Goal: Task Accomplishment & Management: Manage account settings

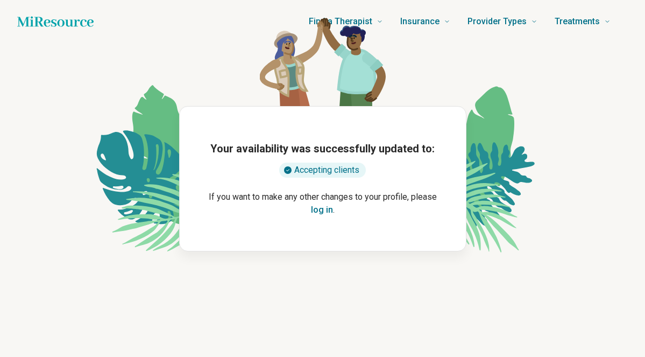
click at [322, 208] on button "log in" at bounding box center [322, 209] width 22 height 13
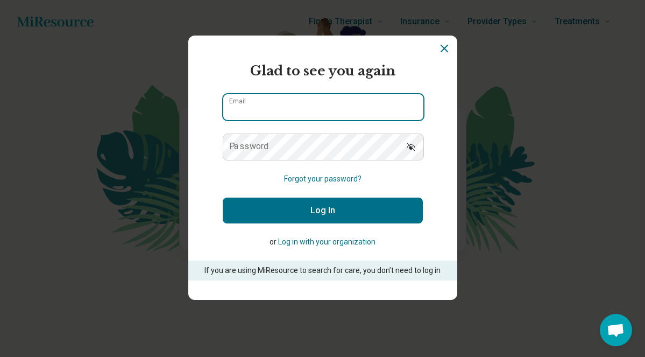
click at [272, 116] on input "Email" at bounding box center [323, 107] width 200 height 26
type input "**********"
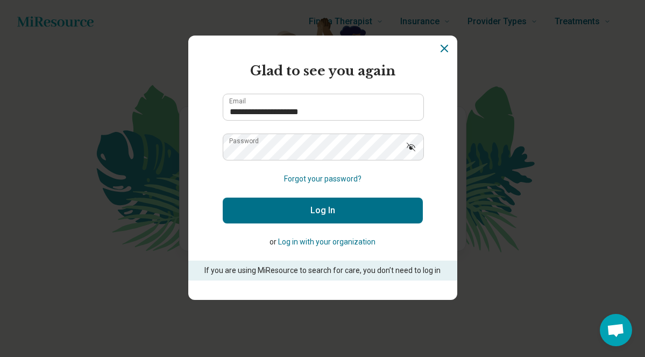
click at [316, 207] on button "Log In" at bounding box center [323, 210] width 200 height 26
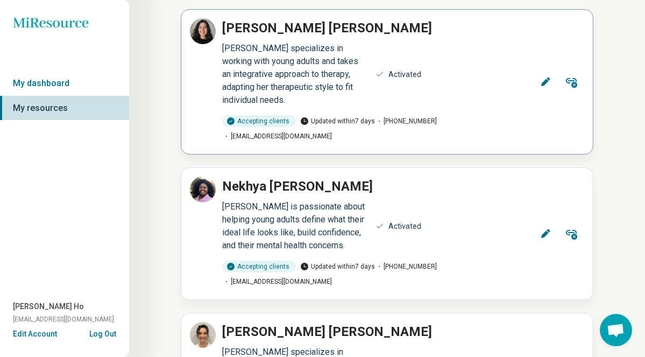
scroll to position [92, 0]
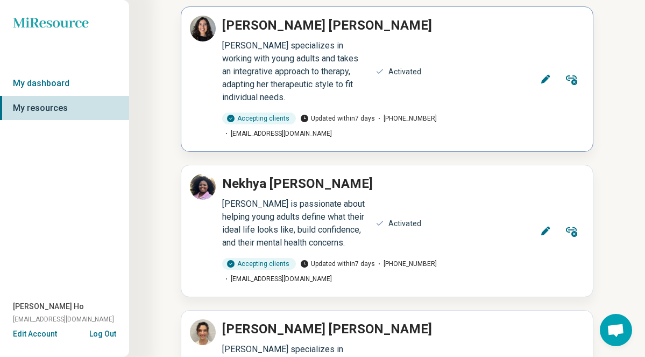
click at [277, 29] on p "[PERSON_NAME]" at bounding box center [327, 25] width 210 height 19
click at [206, 61] on div at bounding box center [203, 79] width 26 height 127
click at [548, 79] on icon at bounding box center [545, 79] width 11 height 11
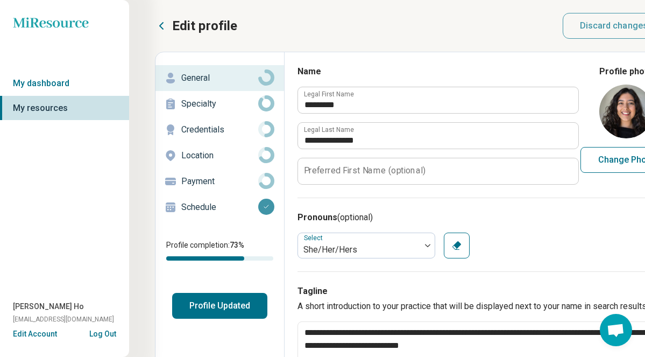
click at [211, 311] on button "Profile Updated" at bounding box center [219, 306] width 95 height 26
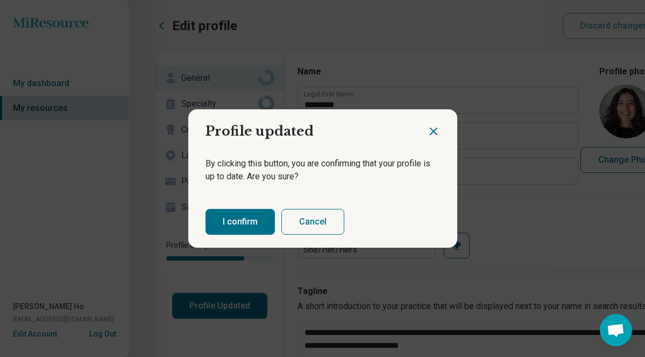
click at [242, 231] on button "I confirm" at bounding box center [240, 222] width 69 height 26
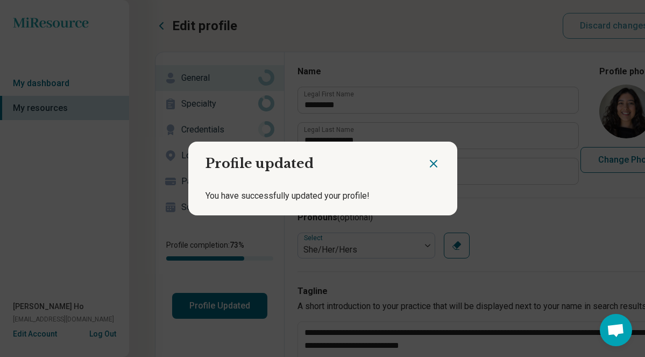
click at [160, 23] on div "Profile updated You have successfully updated your profile!" at bounding box center [322, 178] width 645 height 357
click at [437, 162] on icon "Close dialog" at bounding box center [433, 163] width 13 height 13
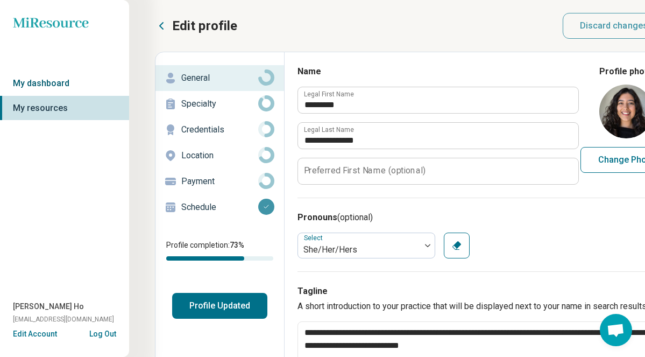
click at [44, 84] on link "My dashboard" at bounding box center [64, 83] width 129 height 25
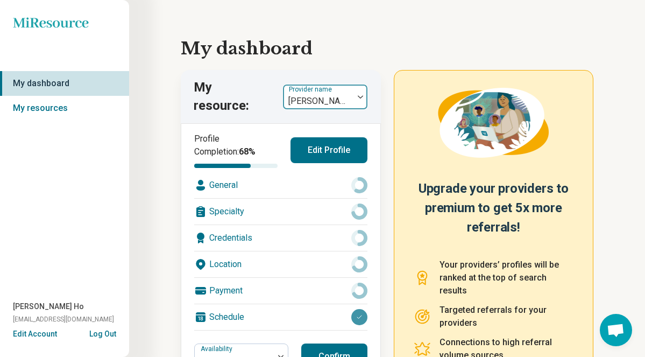
click at [315, 103] on div at bounding box center [318, 101] width 62 height 15
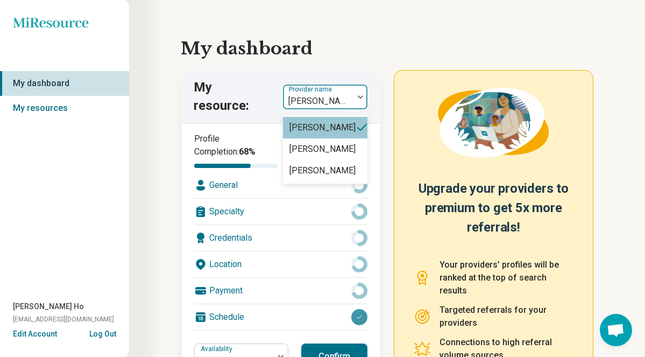
click at [251, 67] on div "My dashboard My resource: [PERSON_NAME], 1 of 3. 3 results available. Use Up an…" at bounding box center [387, 253] width 413 height 473
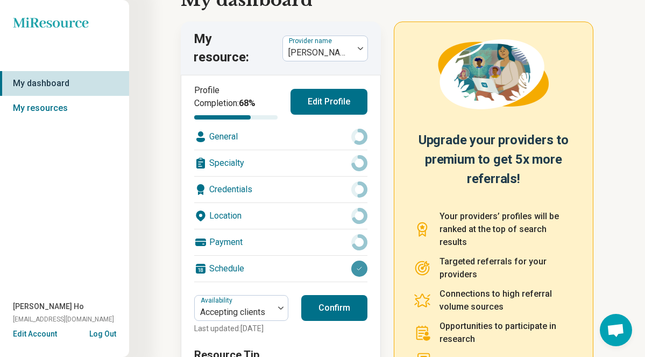
scroll to position [133, 0]
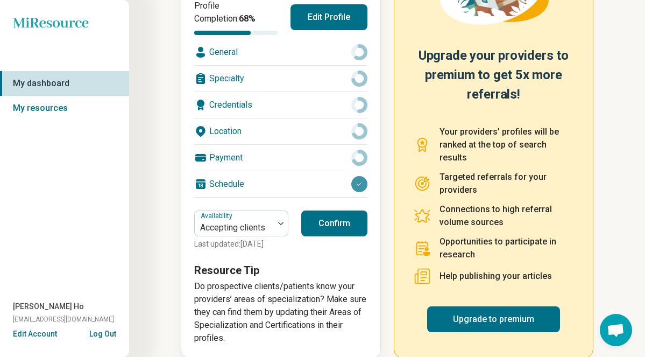
click at [330, 224] on button "Confirm" at bounding box center [334, 223] width 66 height 26
click at [341, 219] on button "Confirm" at bounding box center [334, 223] width 66 height 26
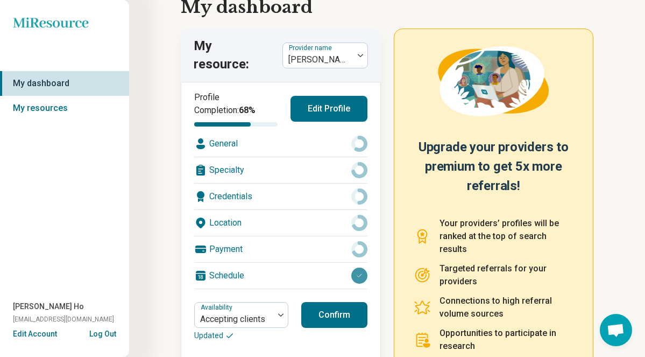
scroll to position [0, 0]
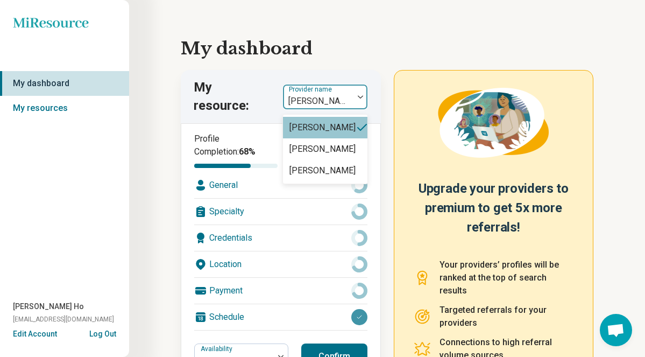
click at [335, 102] on div at bounding box center [318, 101] width 62 height 15
click at [331, 147] on div "[PERSON_NAME]" at bounding box center [322, 149] width 66 height 13
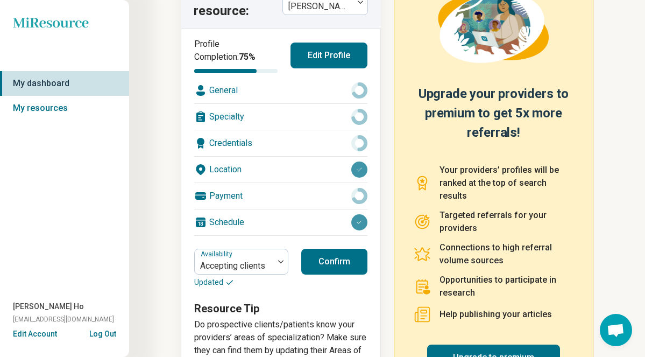
scroll to position [112, 0]
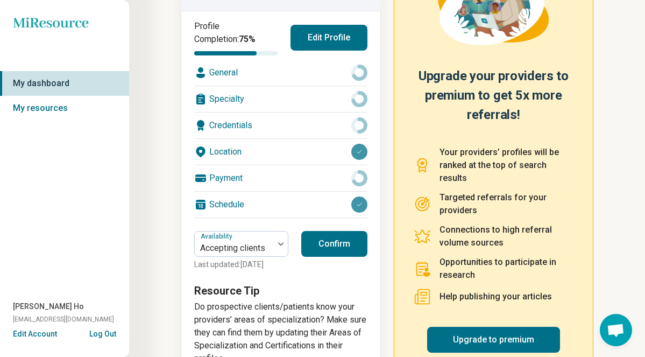
click at [327, 242] on button "Confirm" at bounding box center [334, 244] width 66 height 26
click at [70, 103] on link "My resources" at bounding box center [64, 108] width 129 height 25
